Goal: Task Accomplishment & Management: Use online tool/utility

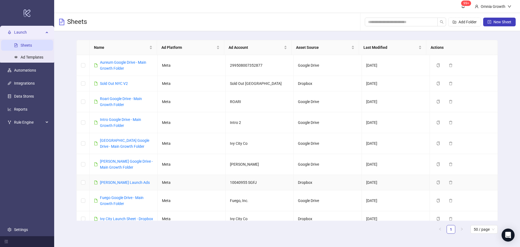
scroll to position [179, 0]
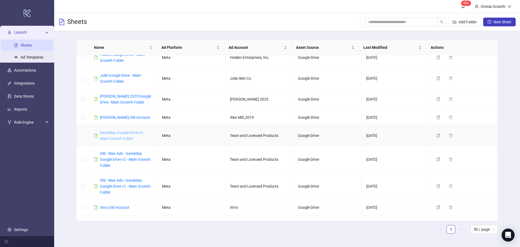
click at [113, 139] on link "Gameday Google Drive v3 - Main Growth Folder" at bounding box center [122, 135] width 45 height 10
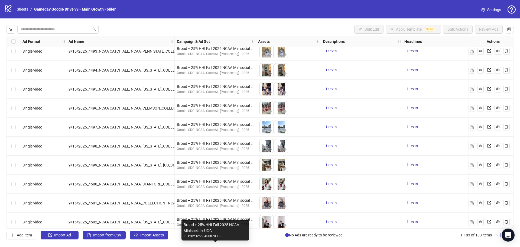
scroll to position [1856, 0]
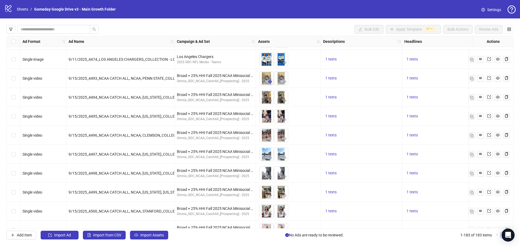
click at [270, 82] on icon "eye" at bounding box center [270, 81] width 4 height 3
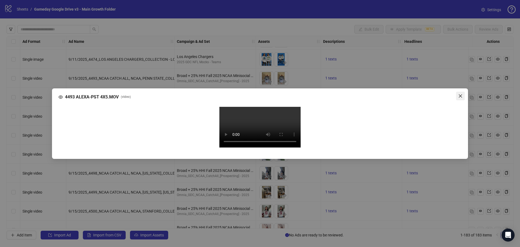
click at [462, 94] on icon "close" at bounding box center [461, 96] width 4 height 4
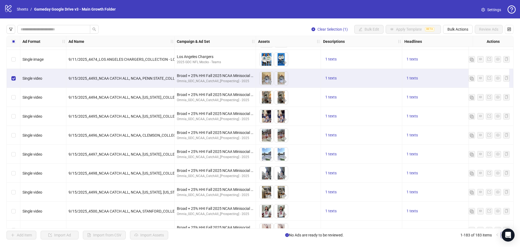
click at [16, 96] on div "Select row 101" at bounding box center [14, 97] width 14 height 19
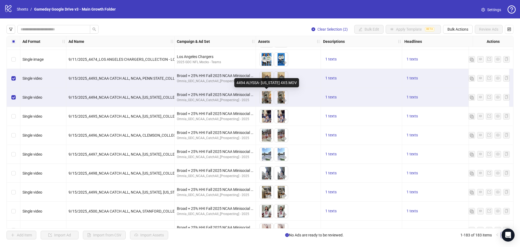
click at [266, 99] on img at bounding box center [267, 98] width 14 height 14
click at [271, 101] on icon "eye" at bounding box center [270, 100] width 4 height 3
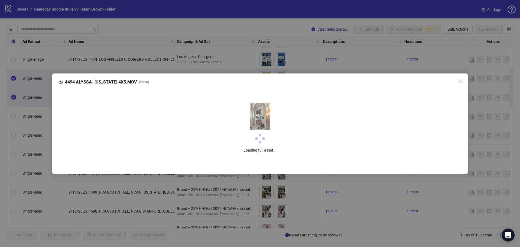
click at [270, 101] on div "Loading full asset..." at bounding box center [260, 128] width 395 height 72
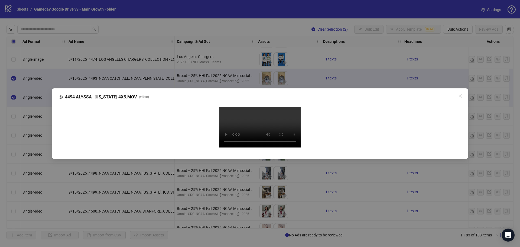
click at [278, 127] on video "Your browser does not support the video tag." at bounding box center [260, 127] width 81 height 41
click at [458, 94] on span "Close" at bounding box center [460, 96] width 9 height 4
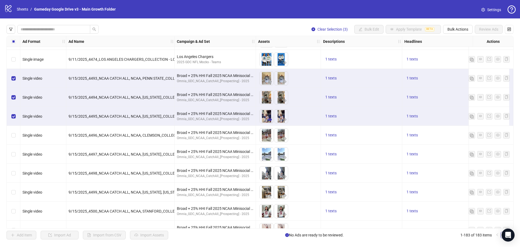
click at [269, 119] on icon "eye" at bounding box center [270, 119] width 4 height 3
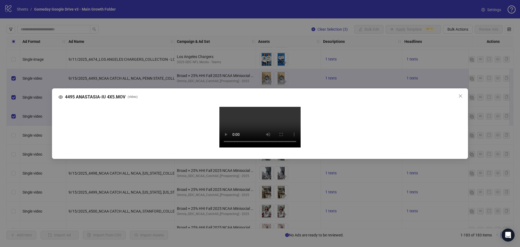
click at [462, 94] on icon "close" at bounding box center [461, 96] width 4 height 4
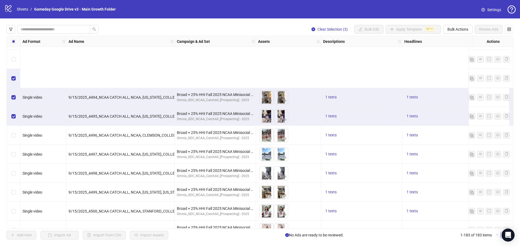
scroll to position [1938, 0]
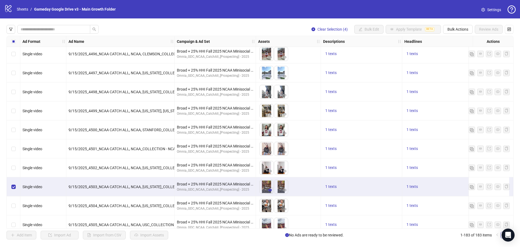
click at [271, 191] on icon "eye" at bounding box center [270, 190] width 4 height 4
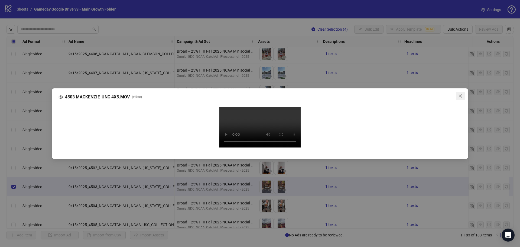
click at [459, 94] on icon "close" at bounding box center [461, 96] width 4 height 4
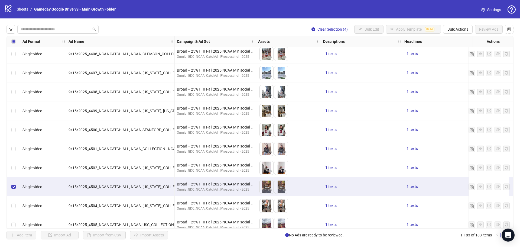
click at [16, 205] on div "Select row 111" at bounding box center [14, 205] width 14 height 19
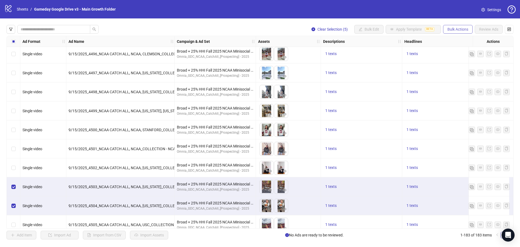
click at [461, 32] on button "Bulk Actions" at bounding box center [458, 29] width 30 height 9
click at [469, 59] on span "Duplicate with assets" at bounding box center [465, 58] width 37 height 6
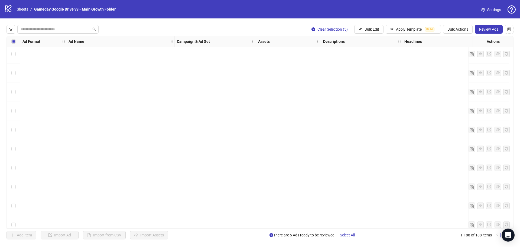
scroll to position [3388, 0]
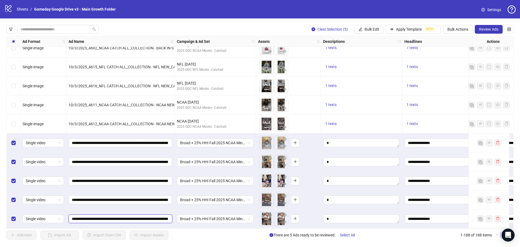
drag, startPoint x: 92, startPoint y: 216, endPoint x: 99, endPoint y: 216, distance: 7.1
click at [99, 216] on input "**********" at bounding box center [120, 219] width 96 height 6
drag, startPoint x: 95, startPoint y: 139, endPoint x: 99, endPoint y: 141, distance: 4.6
click at [99, 141] on input "**********" at bounding box center [120, 143] width 96 height 6
click at [96, 197] on input "**********" at bounding box center [120, 200] width 96 height 6
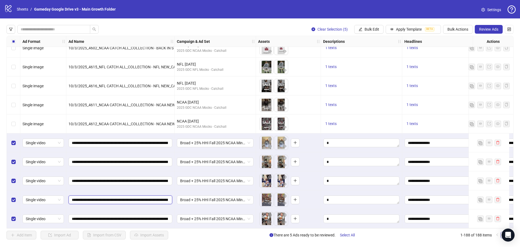
click at [96, 197] on input "**********" at bounding box center [120, 200] width 96 height 6
click at [94, 197] on input "**********" at bounding box center [120, 200] width 96 height 6
click at [95, 197] on input "**********" at bounding box center [120, 200] width 96 height 6
click at [100, 199] on input "**********" at bounding box center [120, 200] width 96 height 6
click at [271, 202] on icon "eye" at bounding box center [270, 203] width 4 height 3
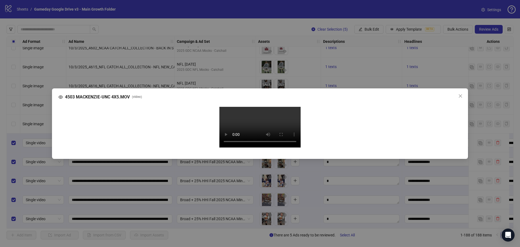
click at [462, 92] on button "Close" at bounding box center [460, 96] width 9 height 9
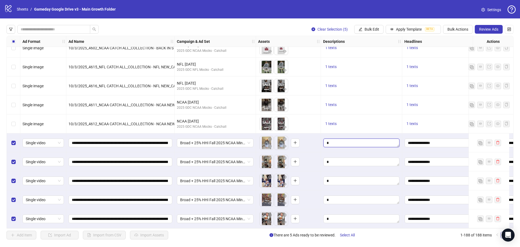
click at [349, 143] on textarea "Edit values" at bounding box center [362, 142] width 76 height 9
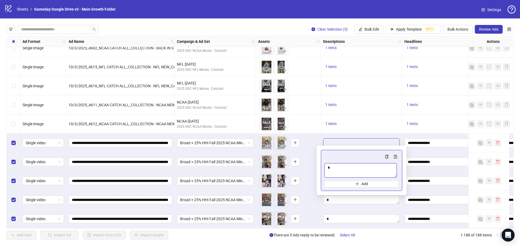
click at [346, 166] on textarea "Multi-text input container - paste or copy values" at bounding box center [361, 170] width 72 height 14
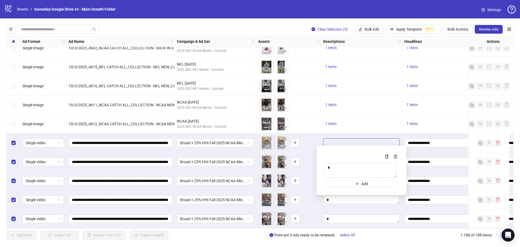
click at [313, 185] on div "To pick up a draggable item, press the space bar. While dragging, use the arrow…" at bounding box center [288, 180] width 60 height 17
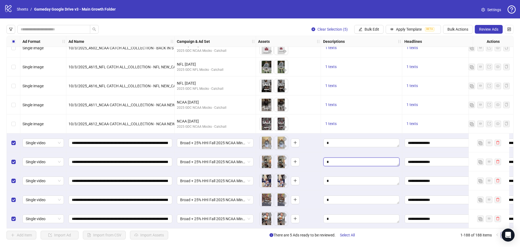
click at [349, 162] on textarea "Edit values" at bounding box center [362, 161] width 76 height 9
click at [349, 160] on textarea "Edit values" at bounding box center [362, 161] width 76 height 9
click at [338, 186] on div "Ad Format Ad Name Campaign & Ad Set Assets Descriptions Headlines Primary Texts…" at bounding box center [260, 132] width 507 height 193
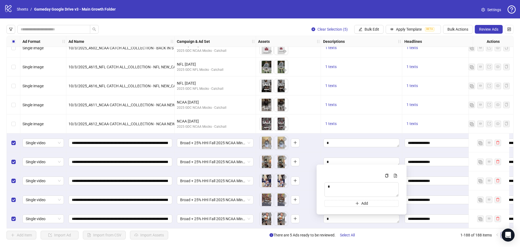
click at [323, 160] on div "Ad Format Ad Name Campaign & Ad Set Assets Descriptions Headlines Primary Texts…" at bounding box center [260, 132] width 507 height 193
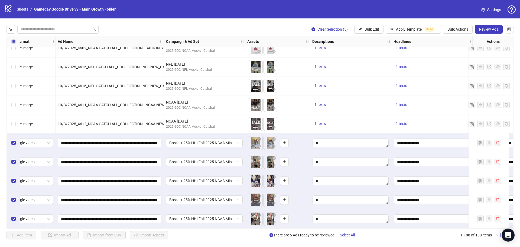
click at [331, 184] on div "Ad Format Ad Name Campaign & Ad Set Assets Descriptions Headlines Primary Texts…" at bounding box center [260, 132] width 507 height 193
click at [333, 181] on textarea "Edit values" at bounding box center [351, 180] width 76 height 9
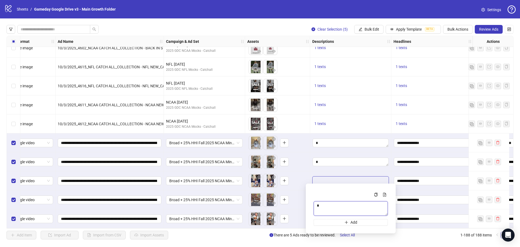
click at [329, 206] on textarea "Multi-text input container - paste or copy values" at bounding box center [351, 208] width 74 height 15
click at [308, 173] on div "To pick up a draggable item, press the space bar. While dragging, use the arrow…" at bounding box center [277, 180] width 60 height 17
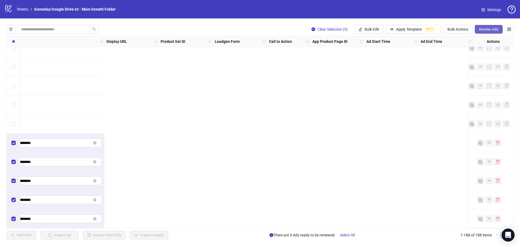
scroll to position [3388, 0]
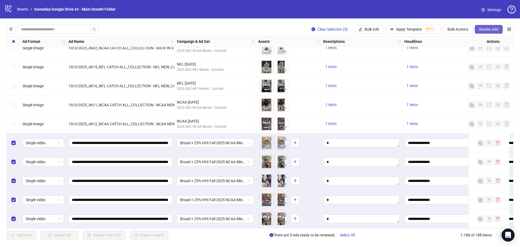
click at [485, 30] on span "Review Ads" at bounding box center [488, 29] width 19 height 4
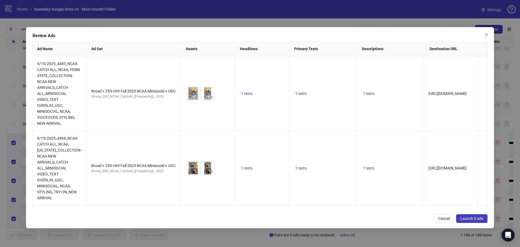
click at [471, 219] on span "Launch 5 ads" at bounding box center [472, 218] width 23 height 4
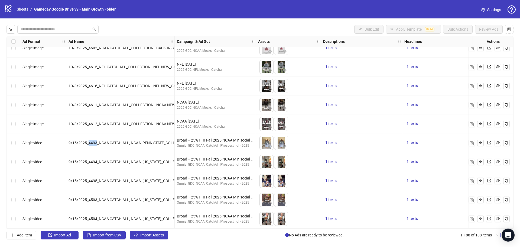
drag, startPoint x: 89, startPoint y: 140, endPoint x: 96, endPoint y: 141, distance: 7.9
click at [96, 141] on span "9/15/2025_4493_NCAA CATCH ALL, NCAA, PENN STATE_COLLECTION - NCAA NEW ARRIVALS_…" at bounding box center [244, 143] width 351 height 4
copy span "4493"
